Goal: Use online tool/utility: Utilize a website feature to perform a specific function

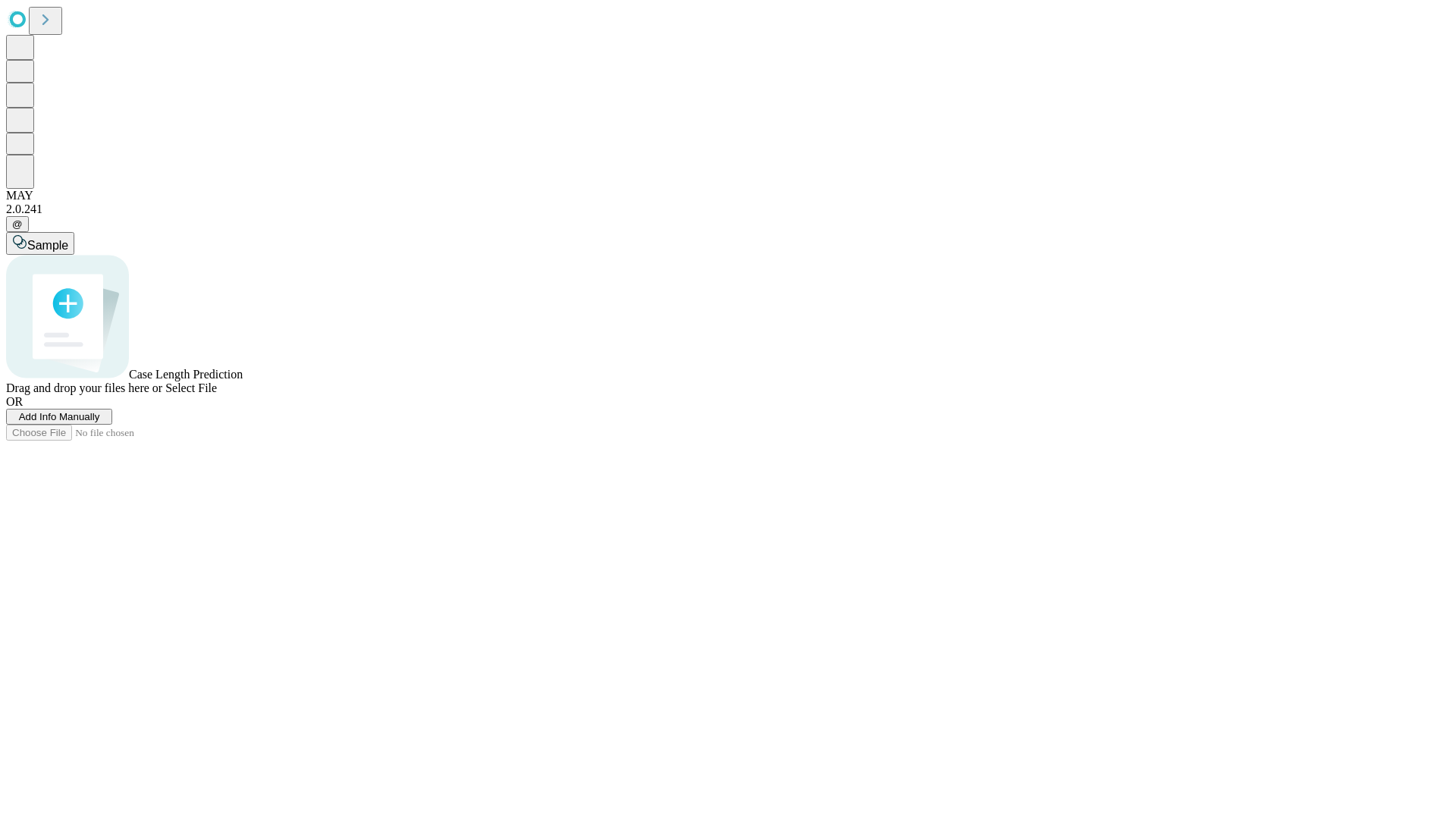
click at [100, 422] on span "Add Info Manually" at bounding box center [60, 417] width 81 height 11
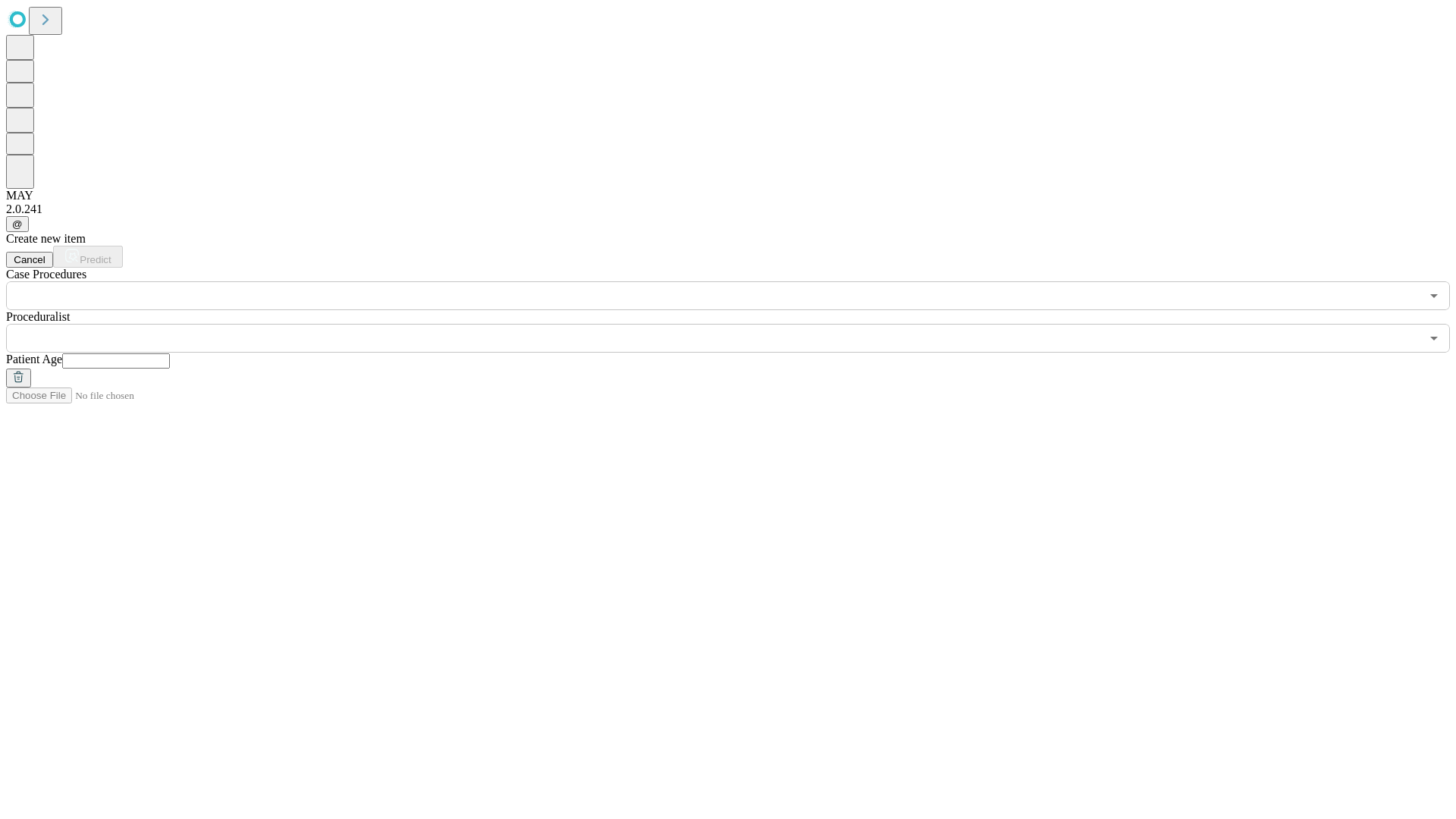
click at [170, 353] on input "text" at bounding box center [116, 361] width 108 height 15
type input "**"
click at [739, 324] on input "text" at bounding box center [713, 338] width 1414 height 29
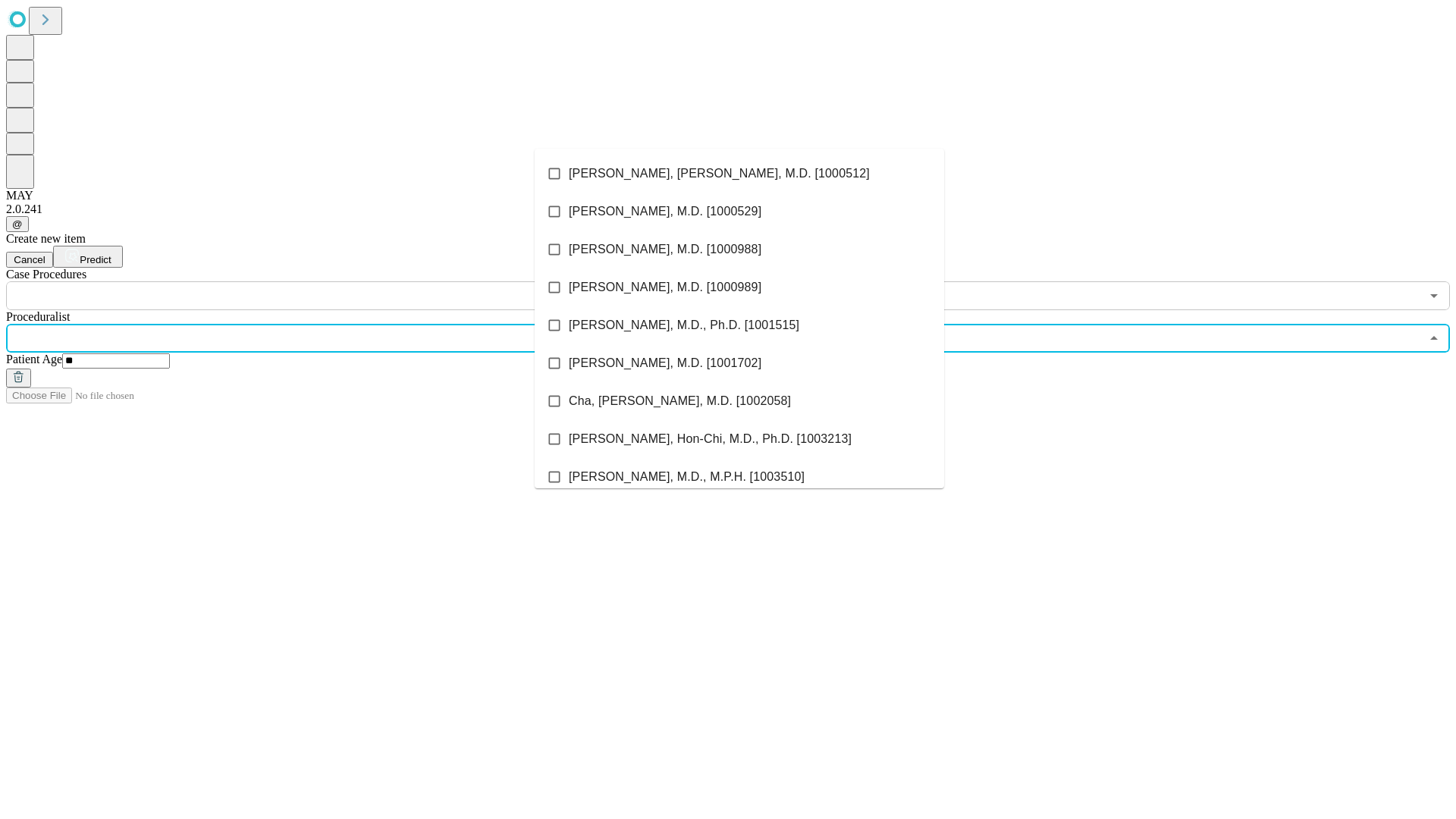
click at [739, 174] on li "[PERSON_NAME], [PERSON_NAME], M.D. [1000512]" at bounding box center [739, 173] width 409 height 38
click at [318, 282] on input "text" at bounding box center [713, 295] width 1414 height 29
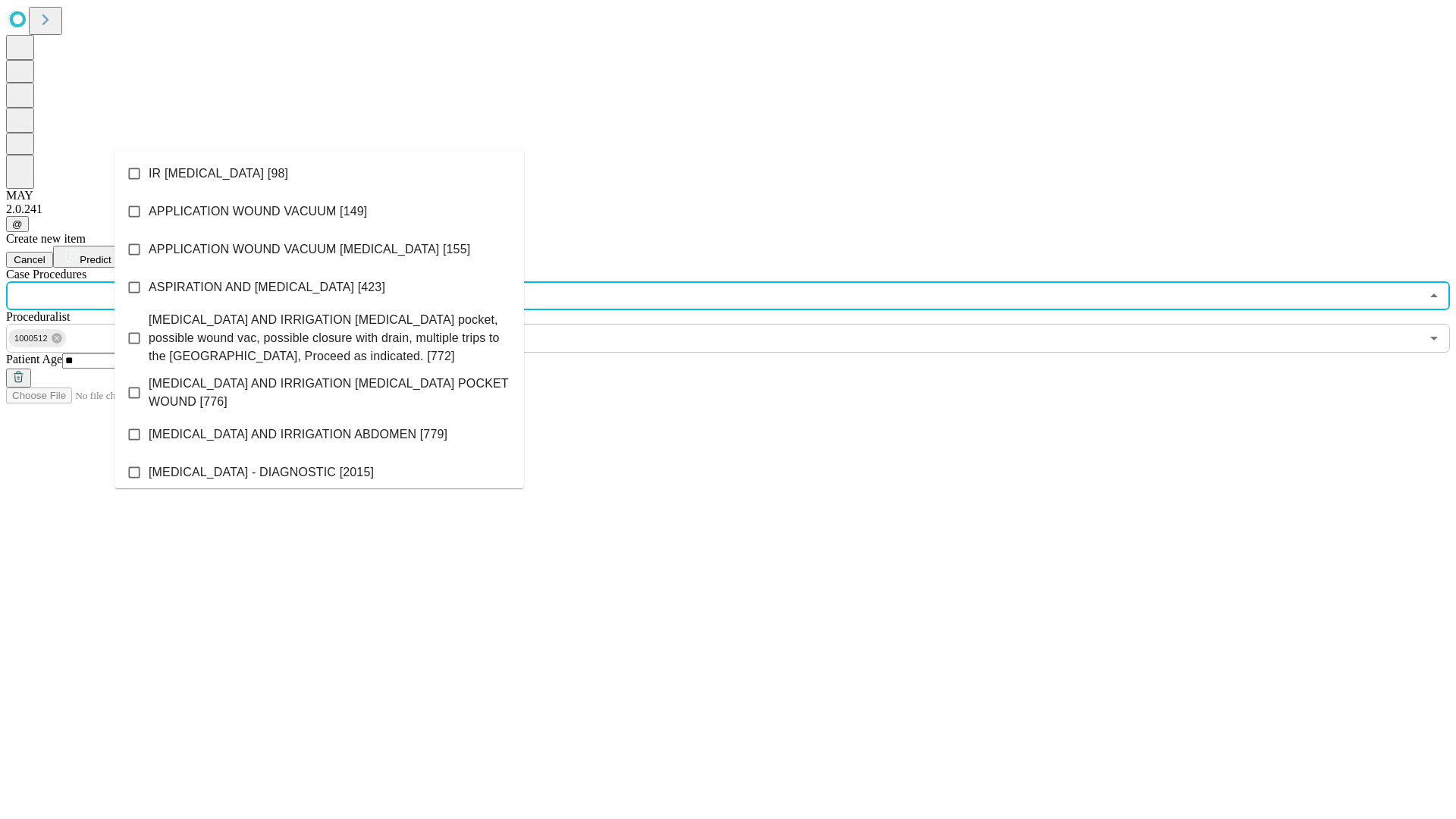
click at [319, 174] on li "IR [MEDICAL_DATA] [98]" at bounding box center [318, 173] width 409 height 38
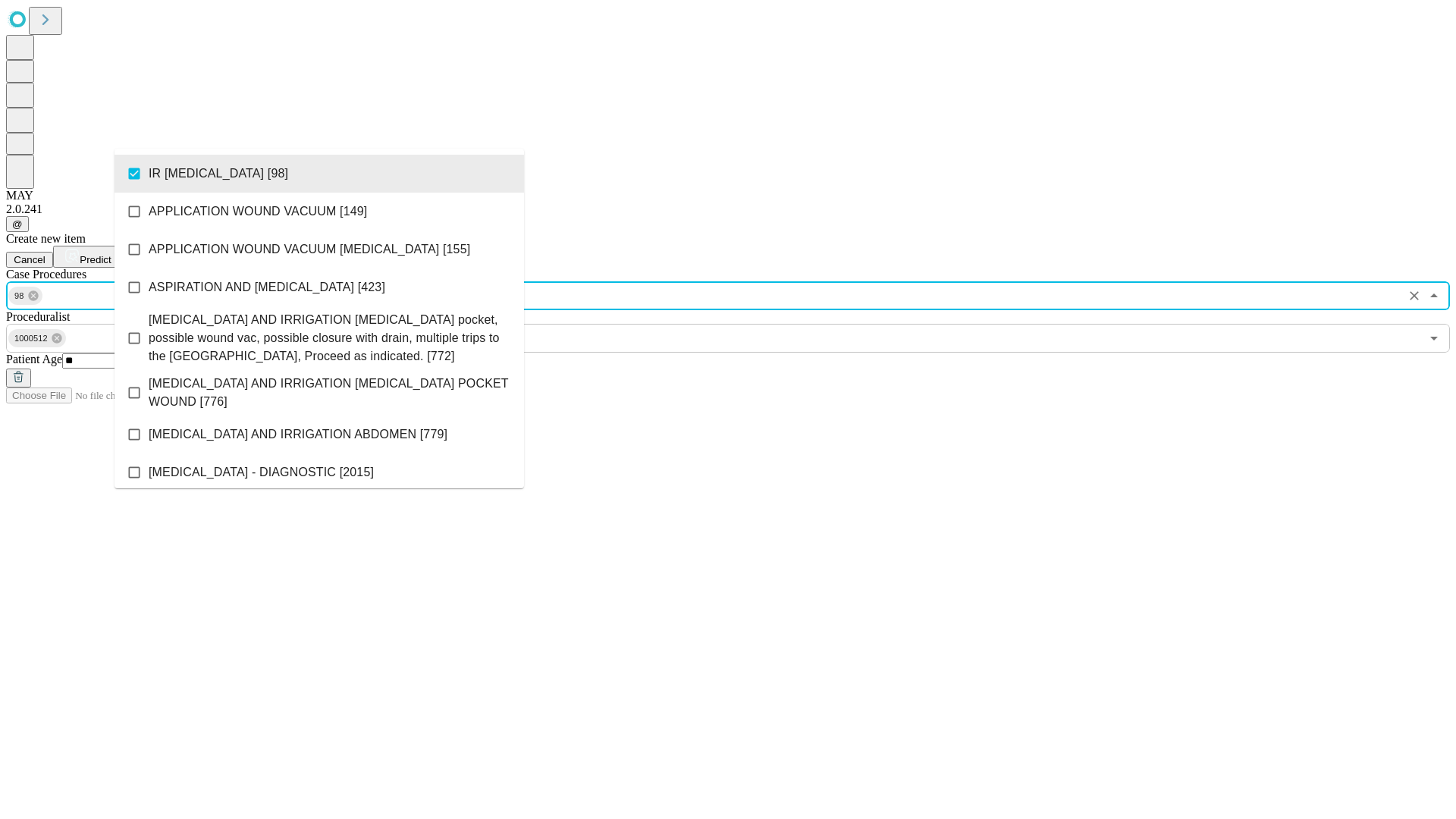
click at [110, 254] on span "Predict" at bounding box center [96, 260] width 31 height 11
